Goal: Task Accomplishment & Management: Complete application form

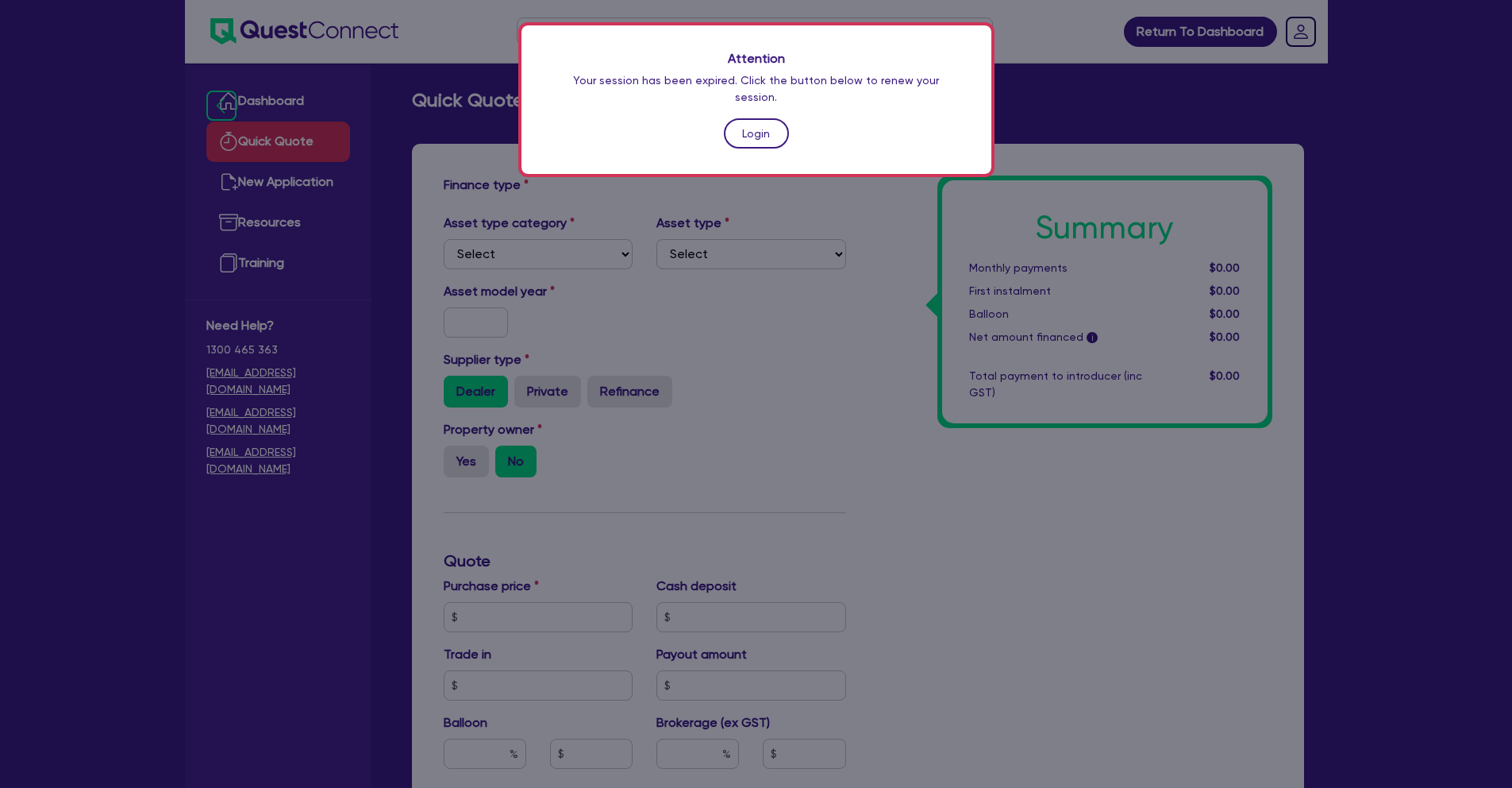
click at [743, 128] on link "Login" at bounding box center [757, 133] width 65 height 30
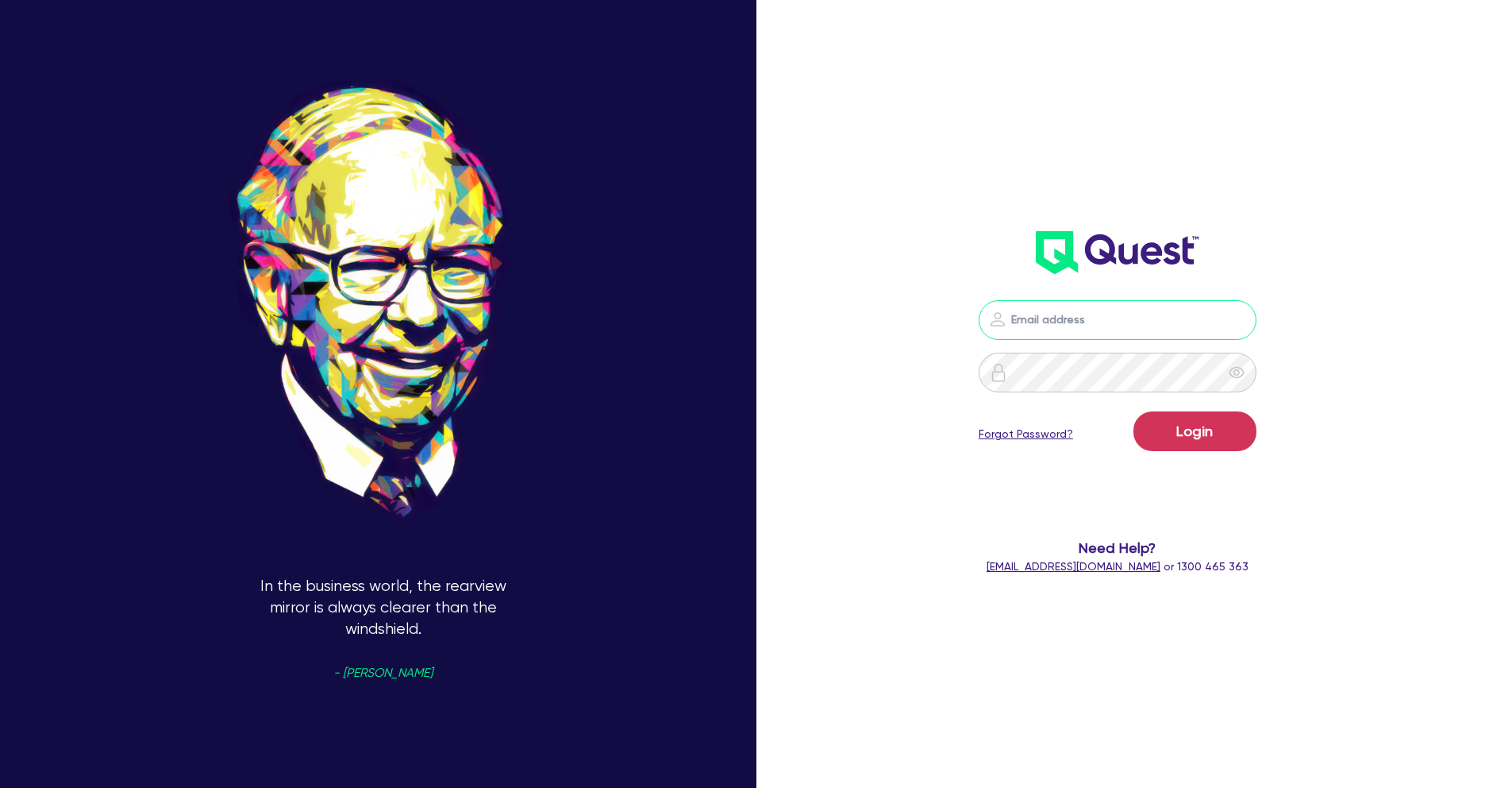
type input "[PERSON_NAME][EMAIL_ADDRESS][PERSON_NAME][DOMAIN_NAME]"
click at [1214, 434] on button "Login" at bounding box center [1195, 431] width 123 height 40
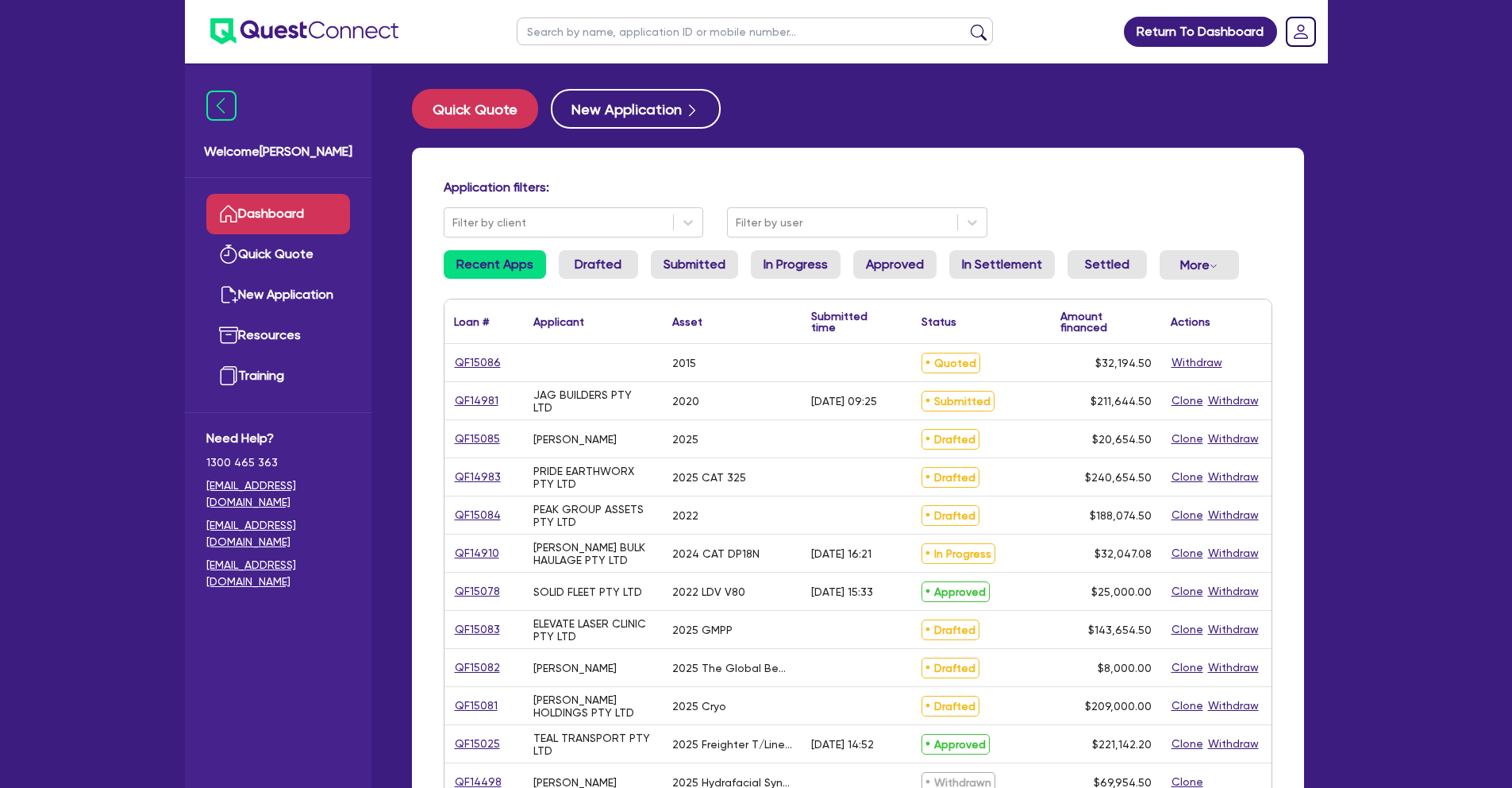
click at [564, 40] on input "text" at bounding box center [755, 31] width 476 height 28
type input "[PERSON_NAME]"
click at [966, 24] on button "submit" at bounding box center [979, 34] width 25 height 23
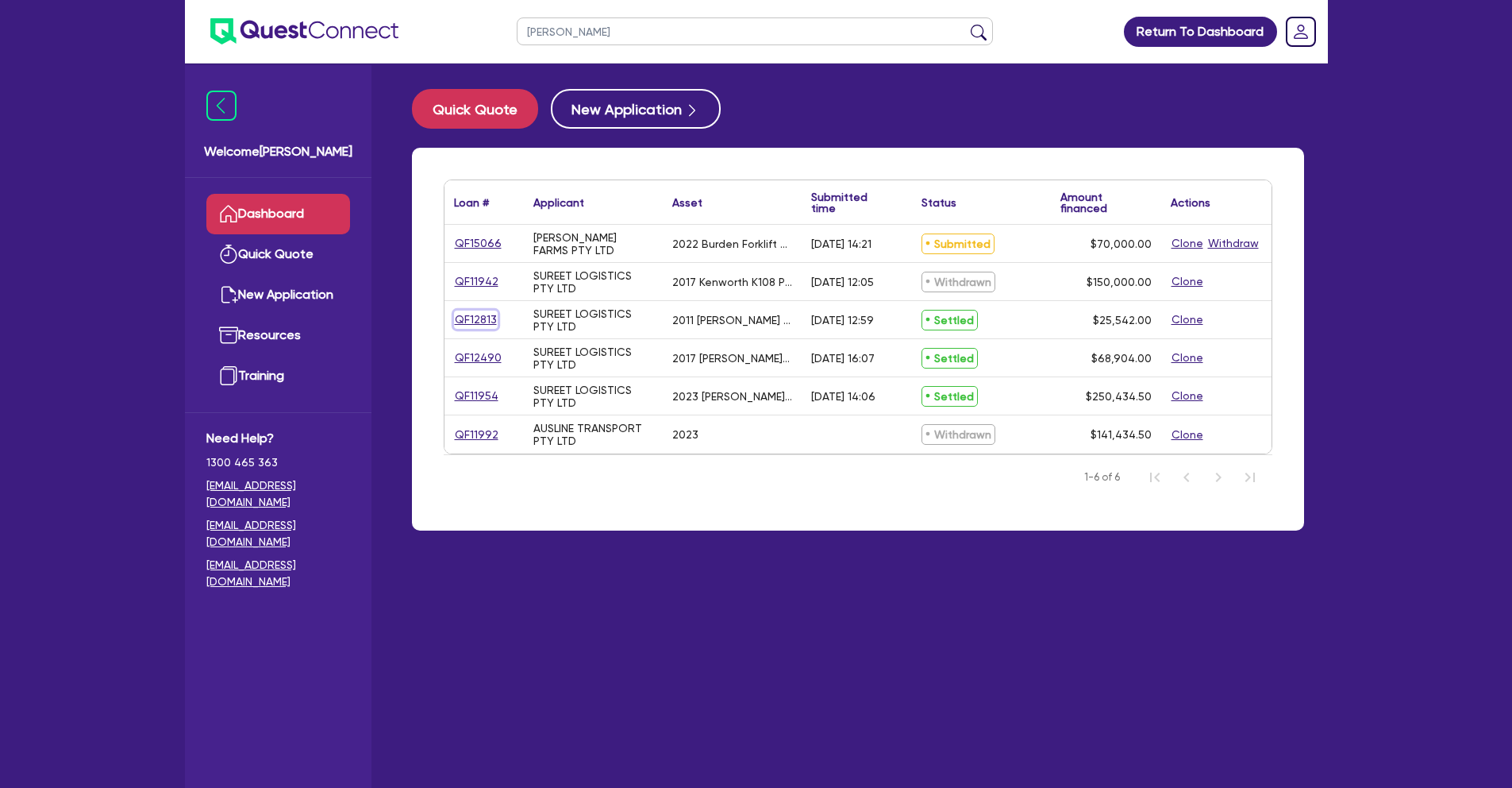
click at [481, 316] on link "QF12813" at bounding box center [476, 320] width 43 height 18
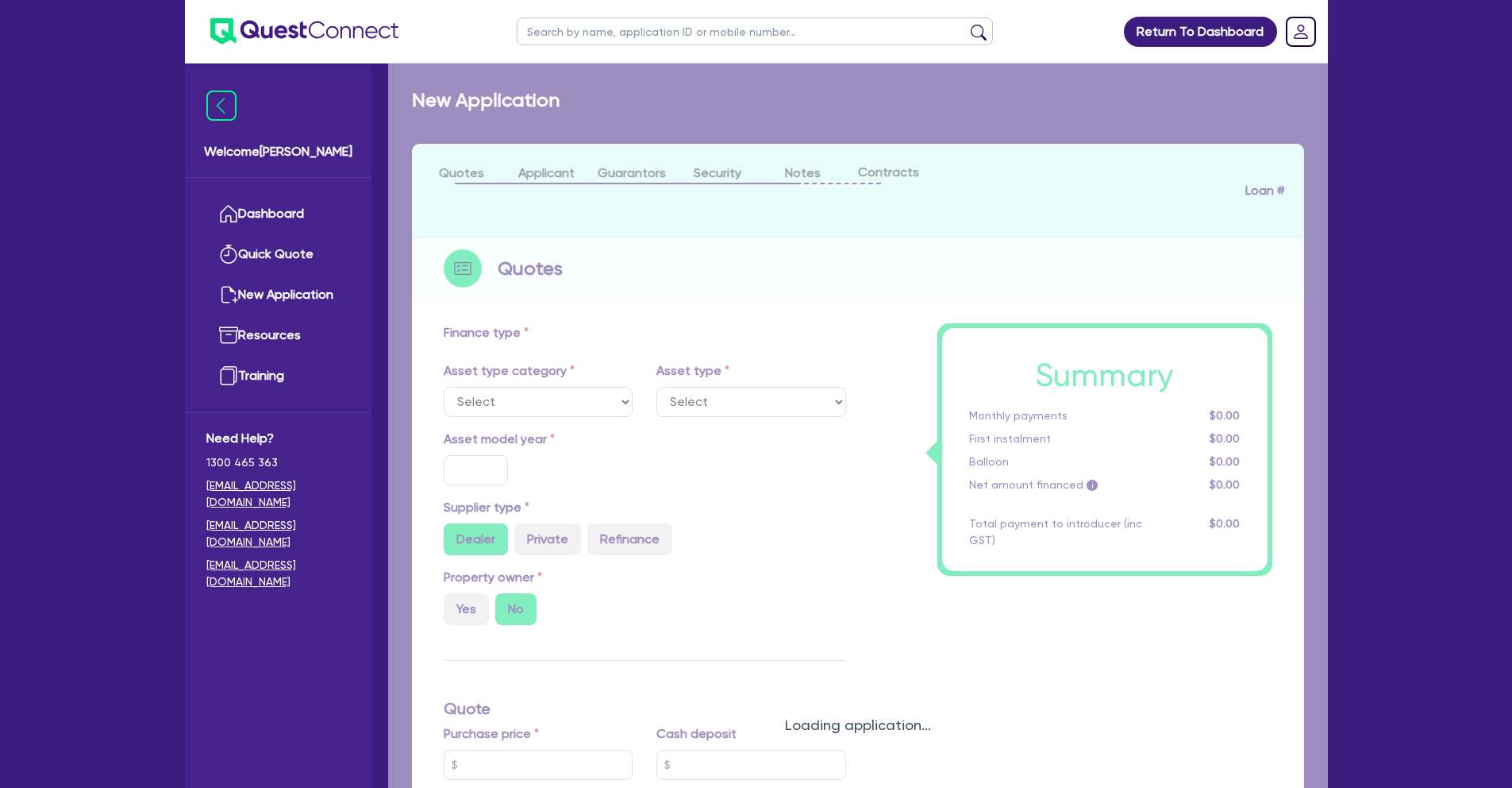
select select "PRIMARY_ASSETS"
type input "2011"
radio input "true"
type input "25,542"
type input "8"
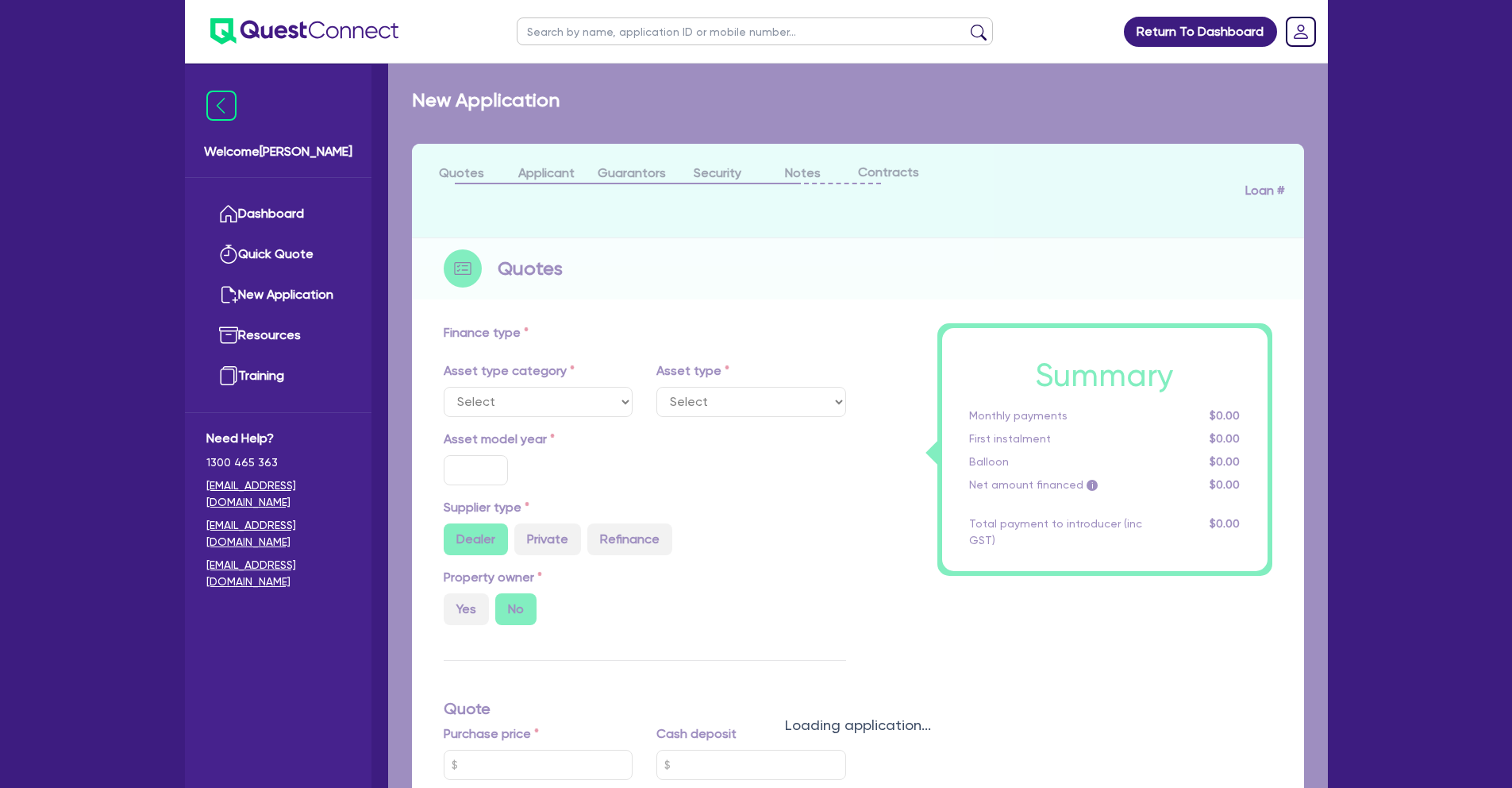
type input "2,043.36"
radio input "true"
type input "17.5"
type input "495"
select select "TRAILERS"
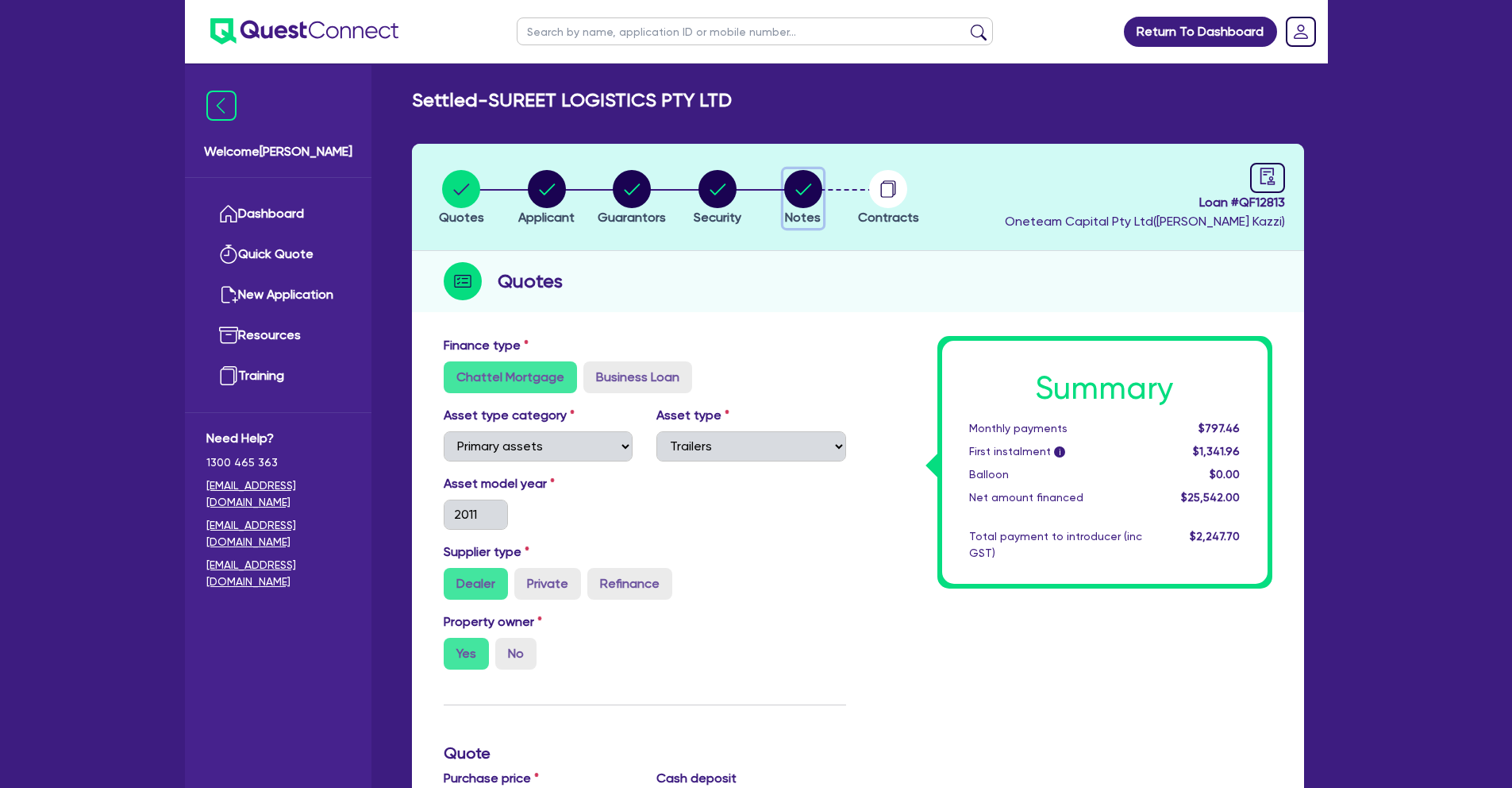
click at [809, 204] on circle "button" at bounding box center [803, 189] width 38 height 38
select select "Quest Finance - Own Book"
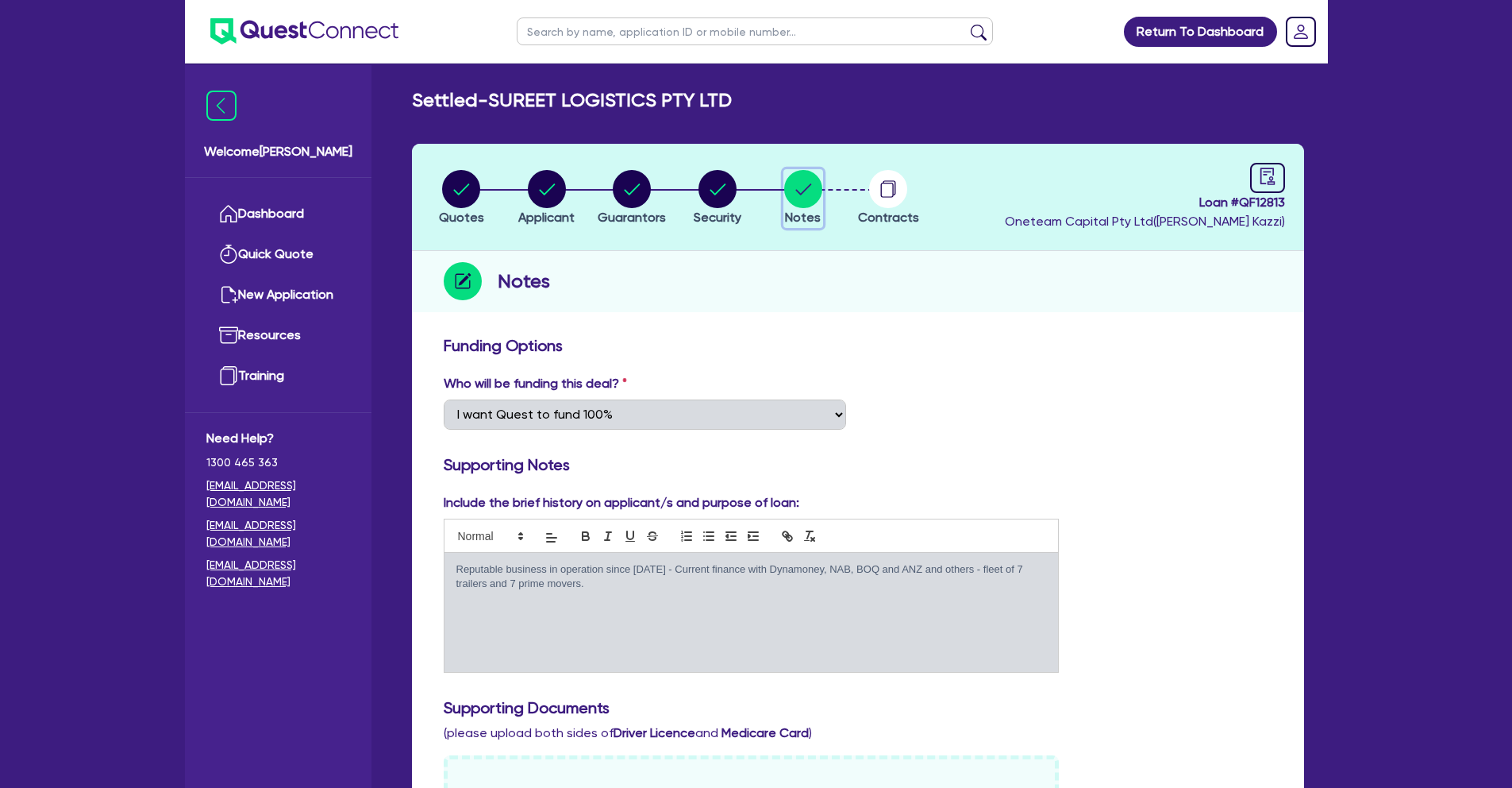
scroll to position [780, 0]
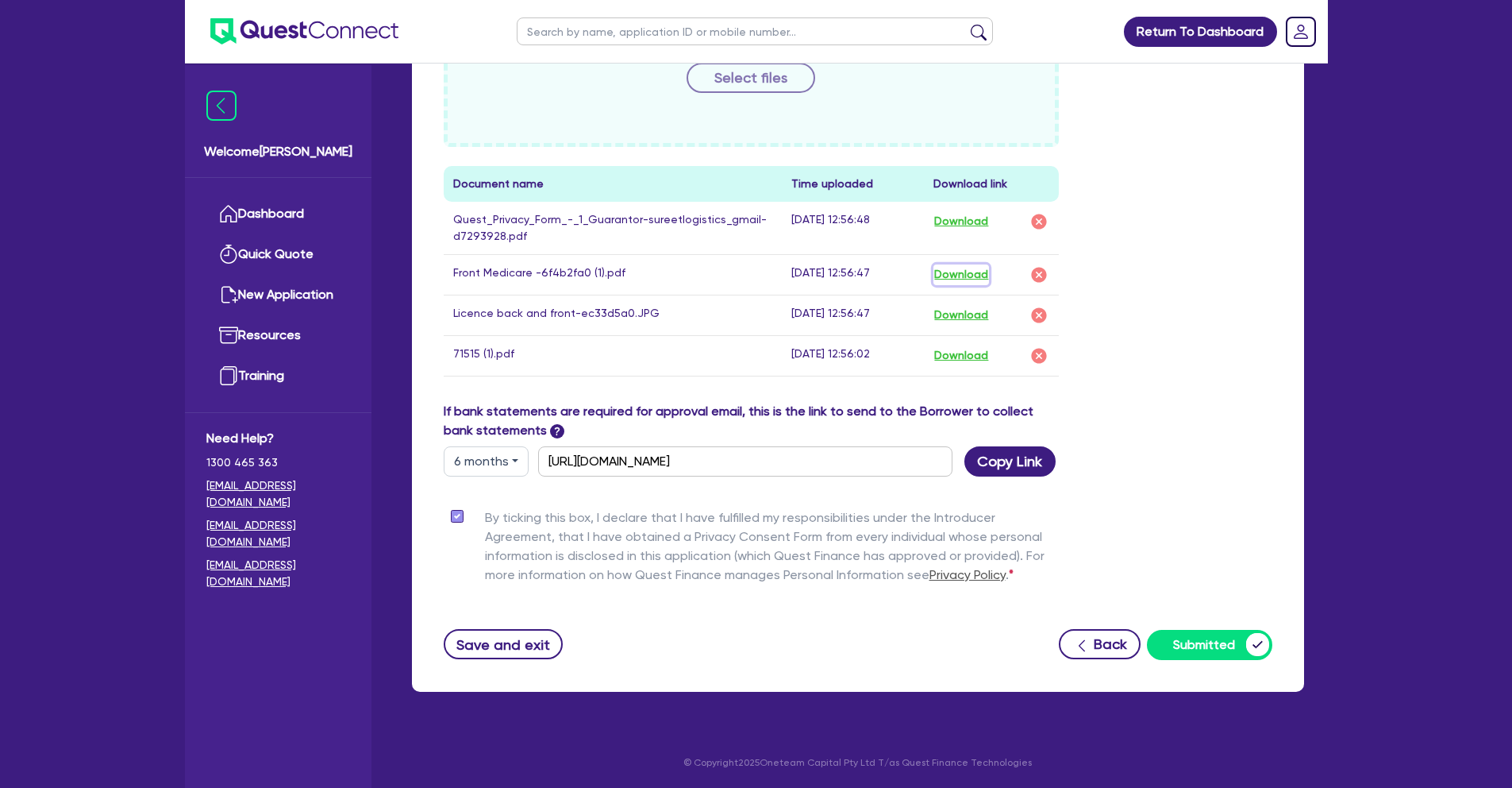
click at [962, 278] on button "Download" at bounding box center [961, 274] width 55 height 21
click at [964, 315] on button "Download" at bounding box center [961, 315] width 55 height 21
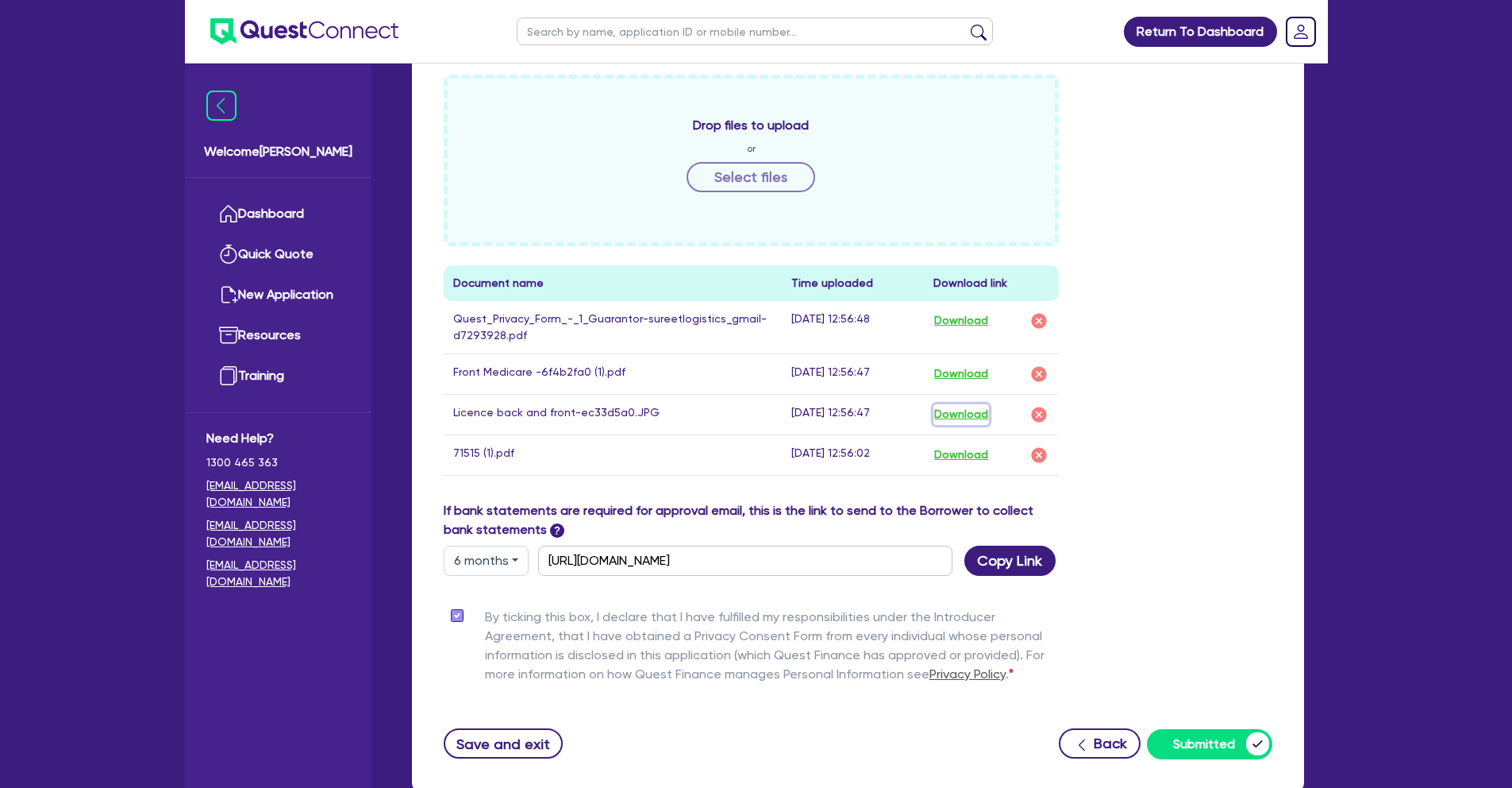
scroll to position [0, 0]
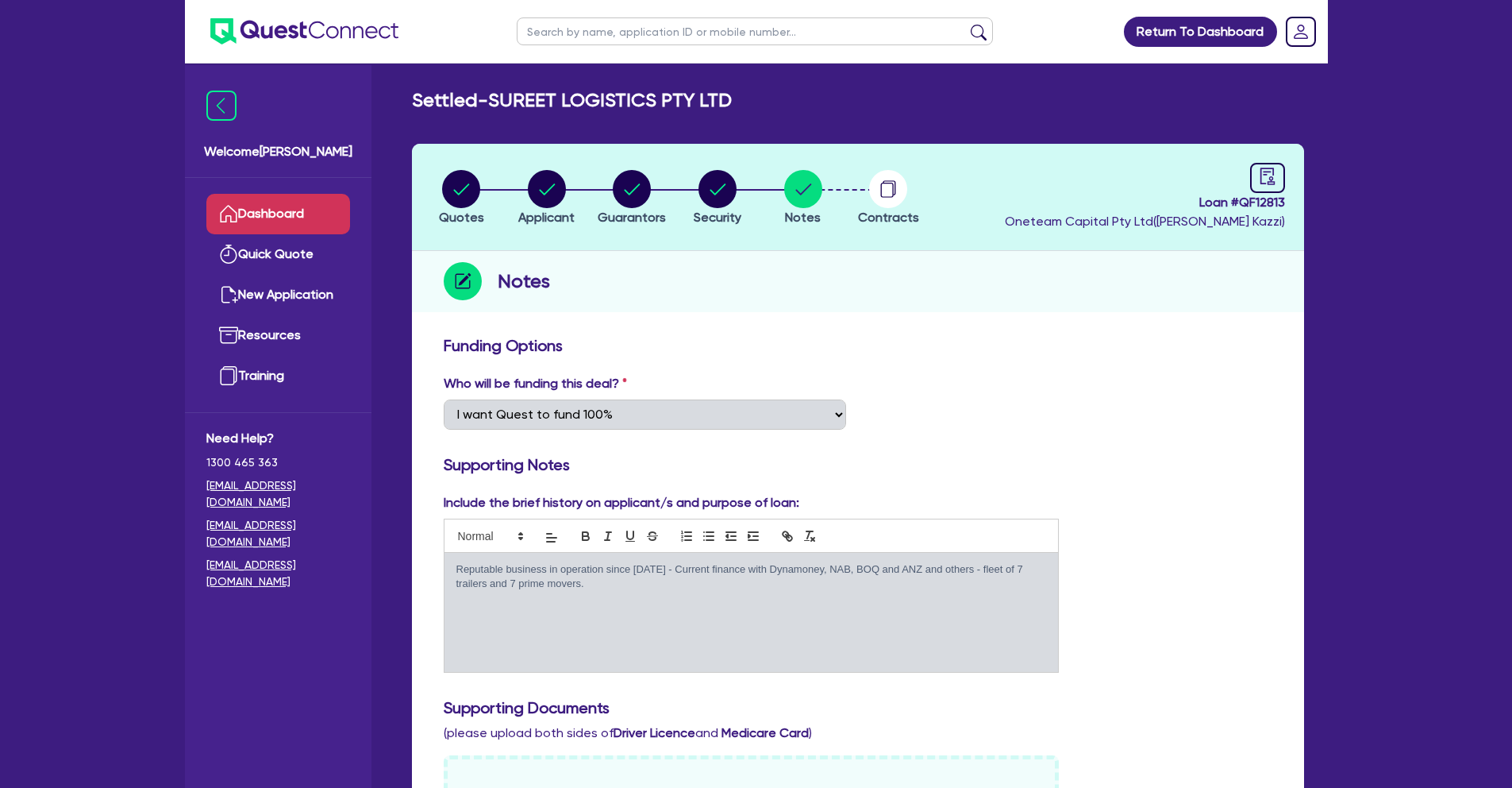
click at [270, 205] on link "Dashboard" at bounding box center [278, 214] width 144 height 41
